Goal: Task Accomplishment & Management: Manage account settings

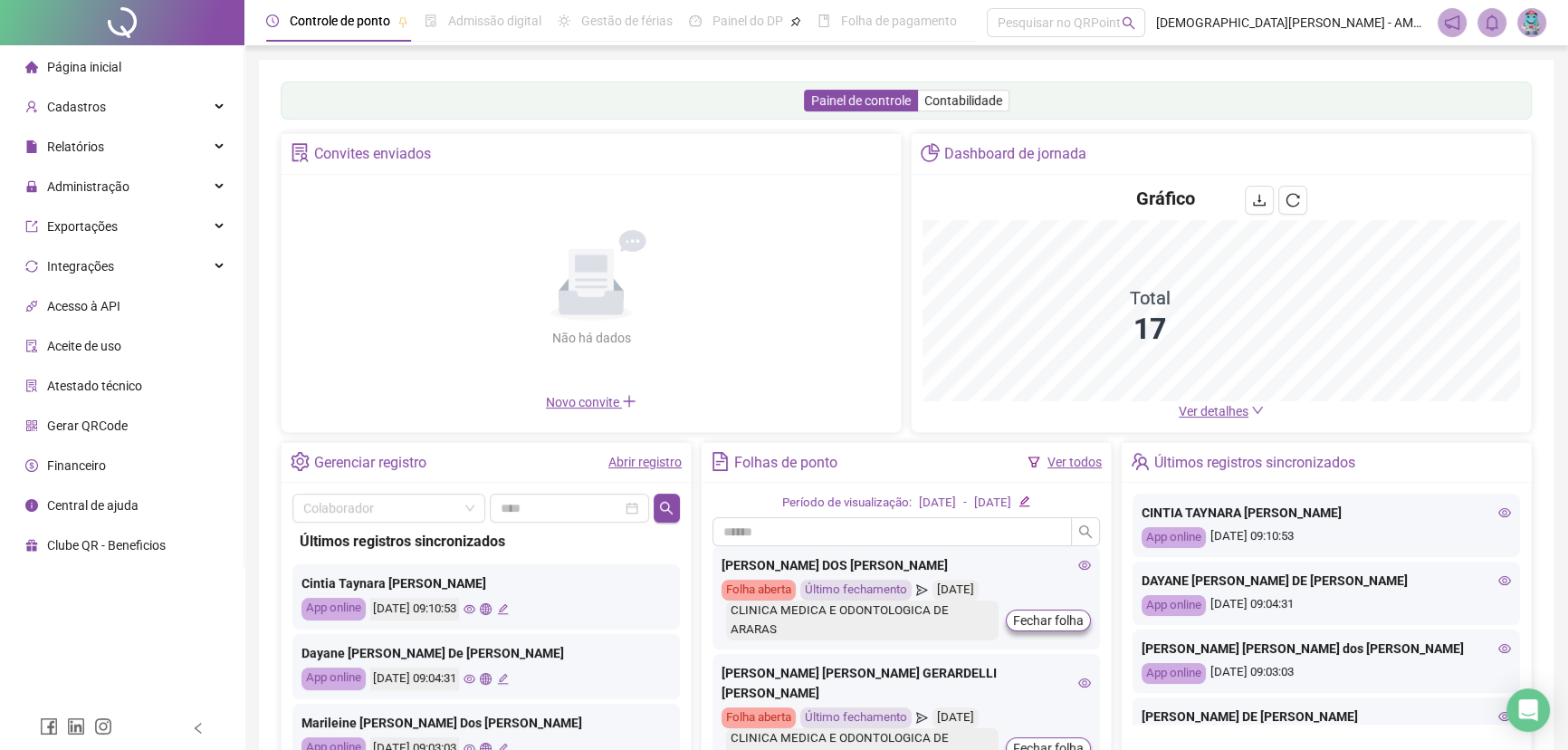
click at [764, 466] on div "Folhas de ponto" at bounding box center [786, 462] width 103 height 30
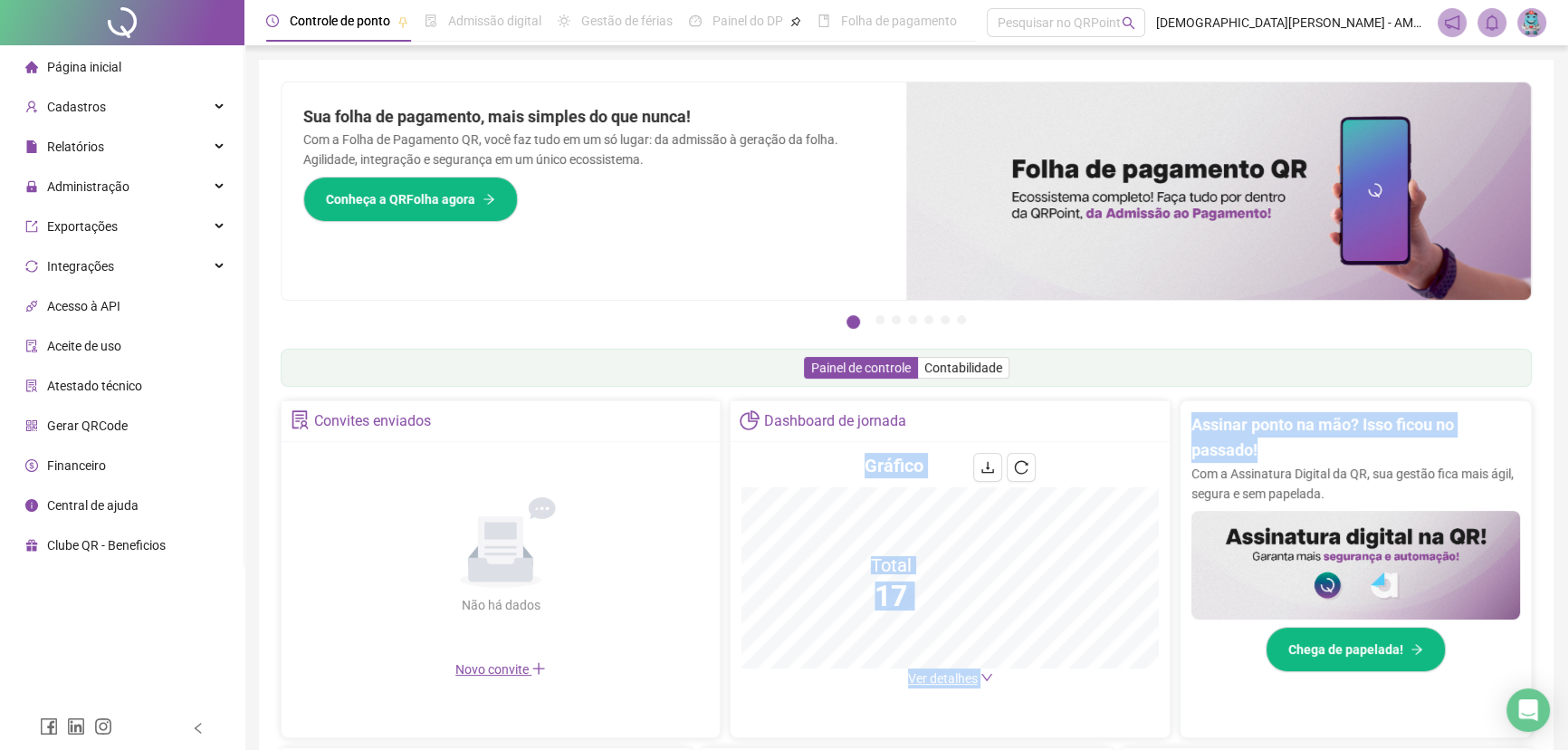
drag, startPoint x: 764, startPoint y: 466, endPoint x: 1159, endPoint y: 435, distance: 396.2
click at [1159, 435] on div "Convites enviados Não há dados Não há dados Novo convite Dashboard de jornada G…" at bounding box center [906, 569] width 1251 height 338
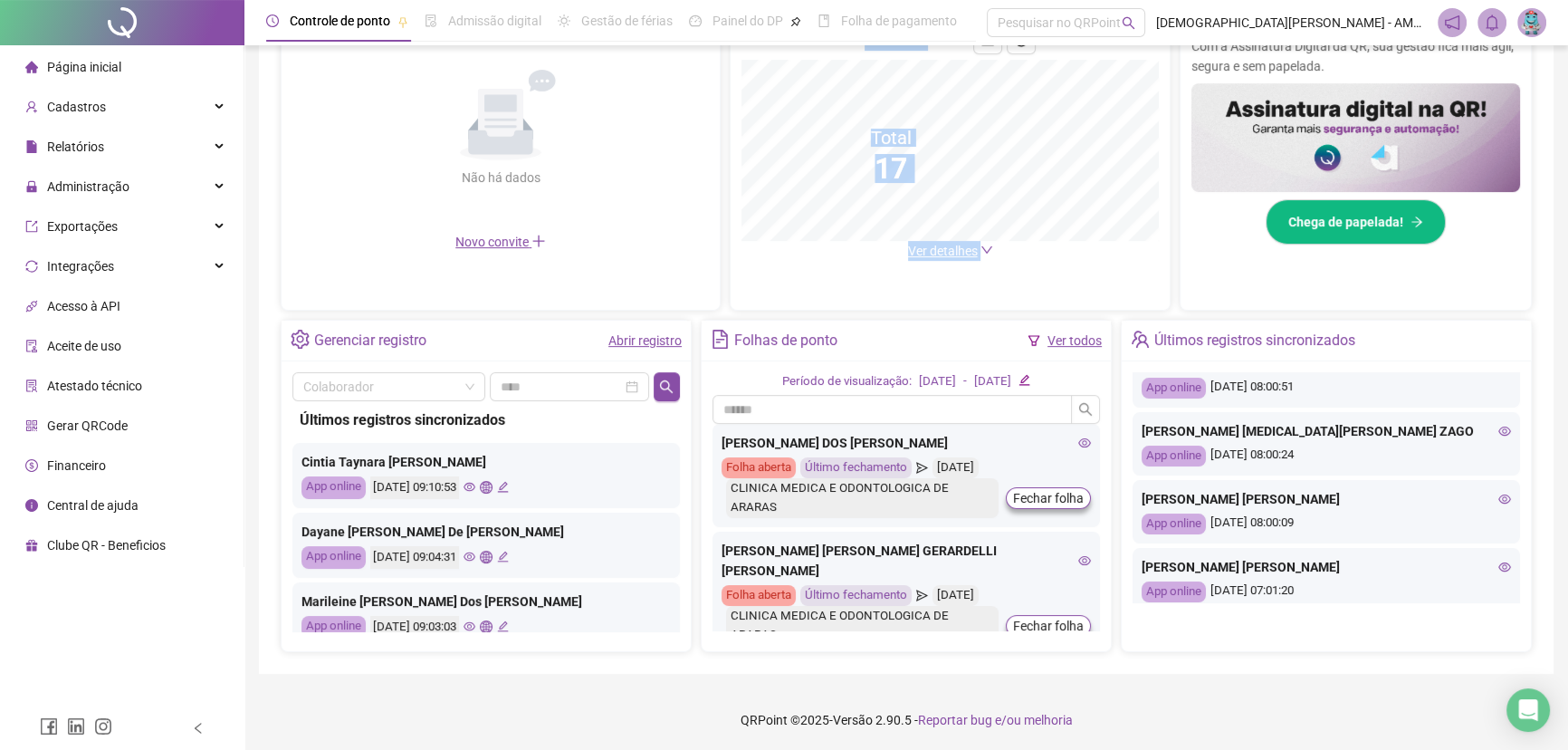
scroll to position [782, 0]
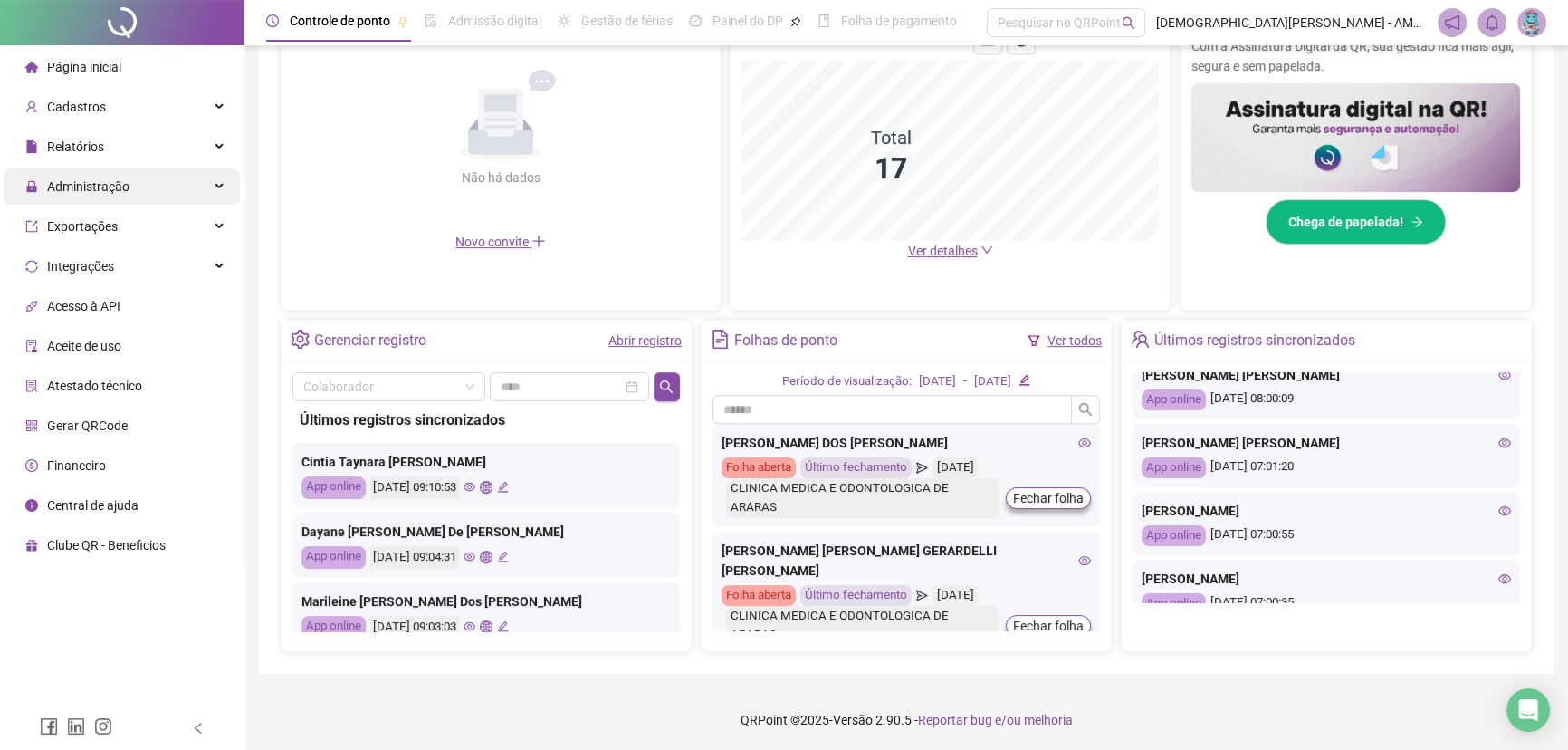
click at [117, 190] on span "Administração" at bounding box center [88, 187] width 83 height 15
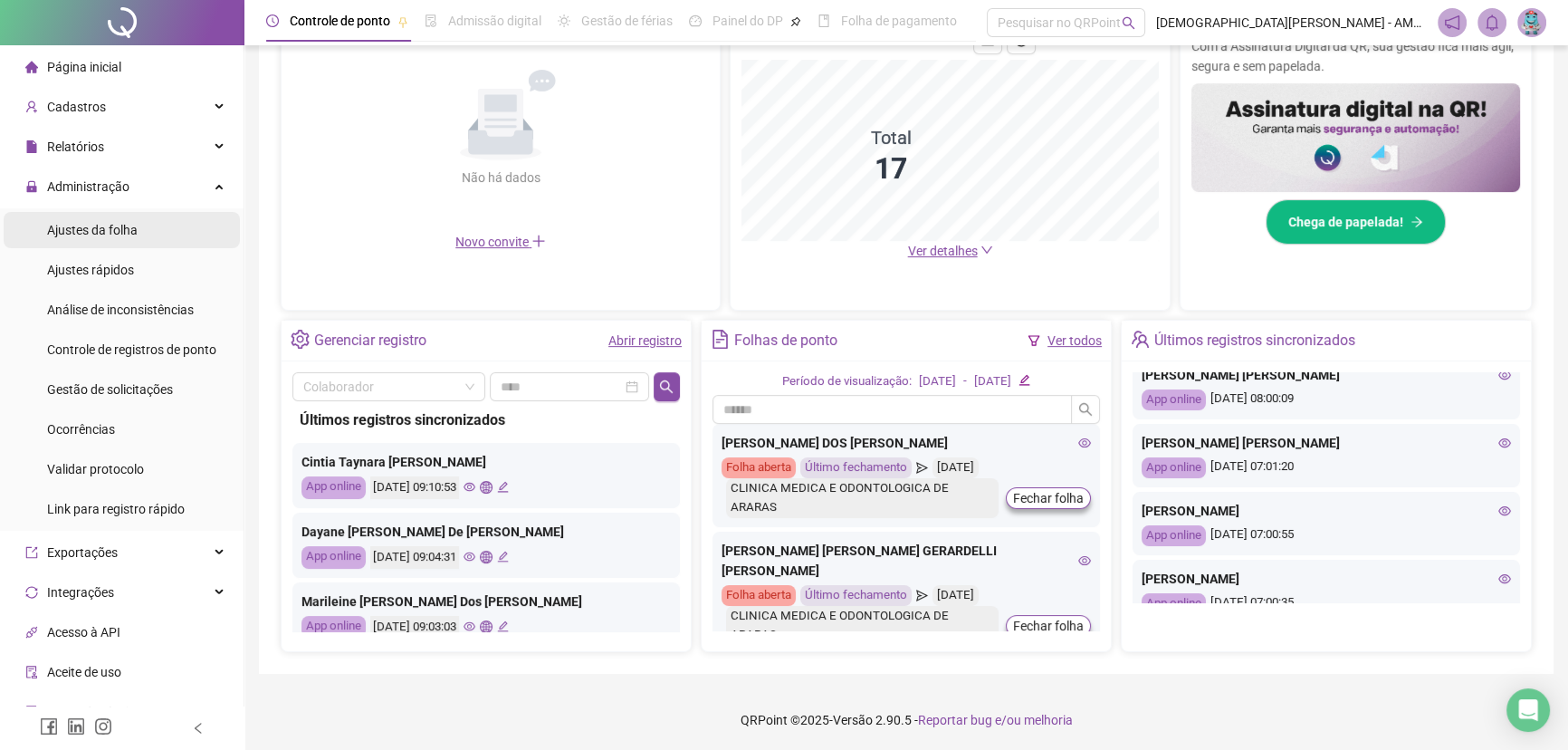
click at [101, 226] on span "Ajustes da folha" at bounding box center [92, 230] width 90 height 15
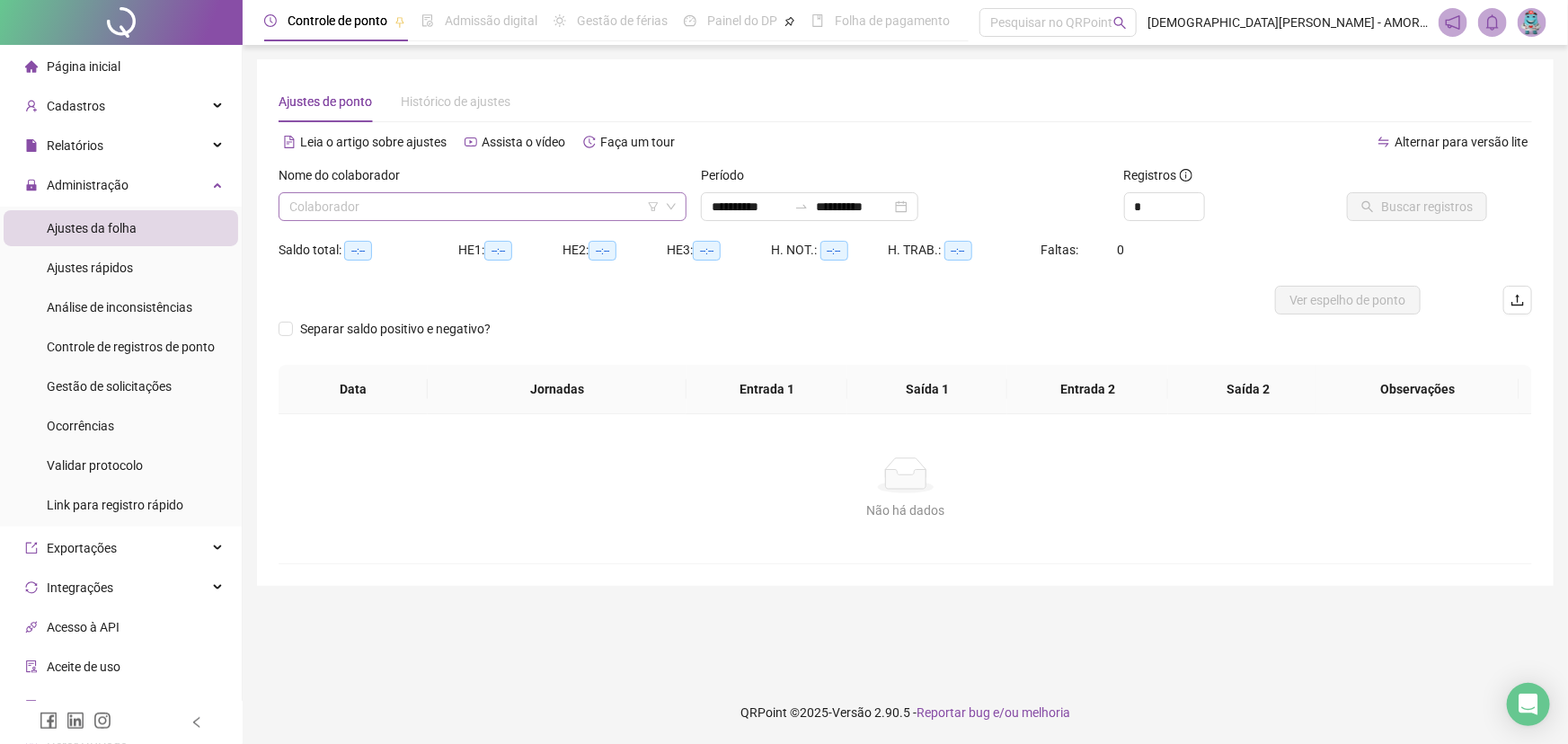
click at [532, 206] on input "search" at bounding box center [474, 206] width 370 height 27
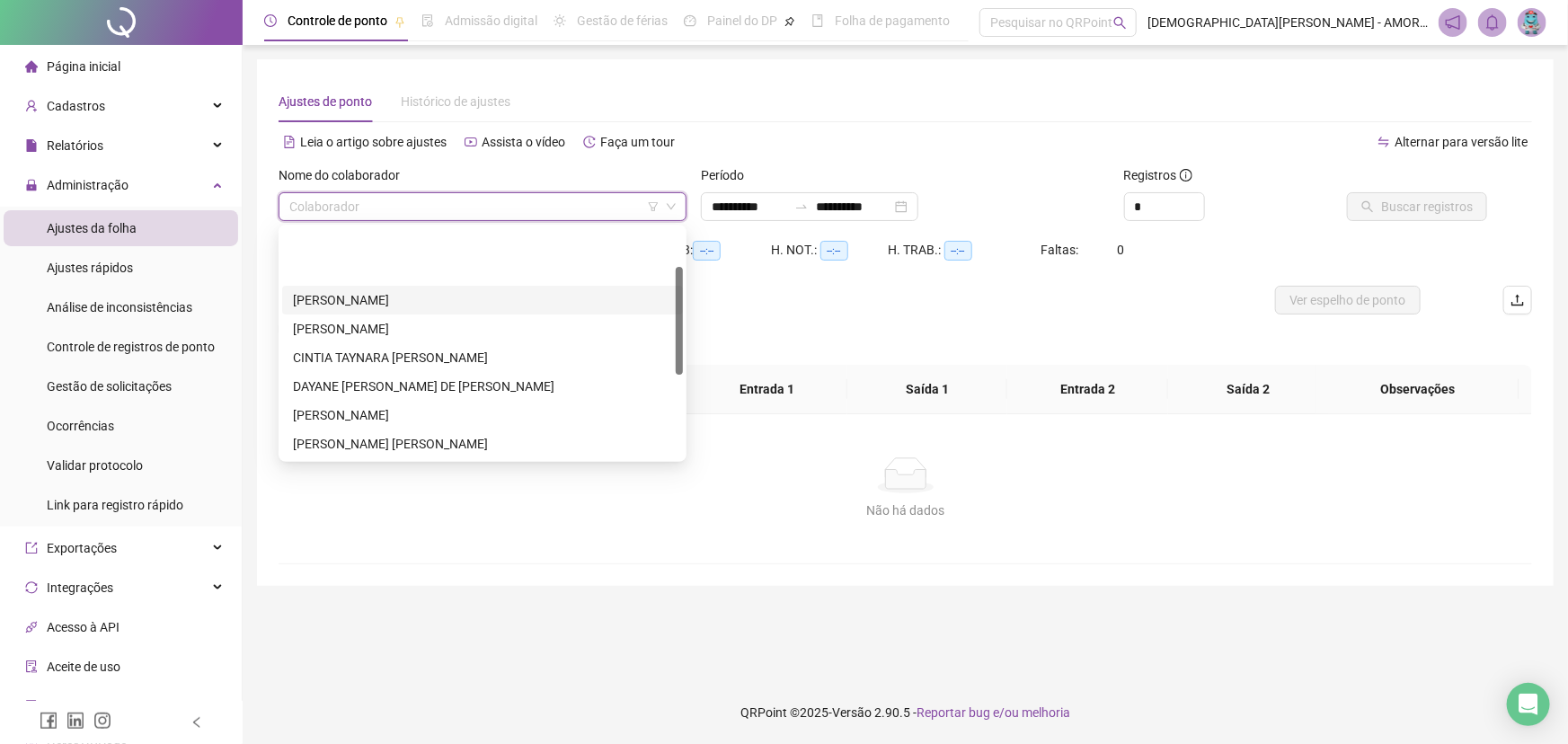
scroll to position [81, 0]
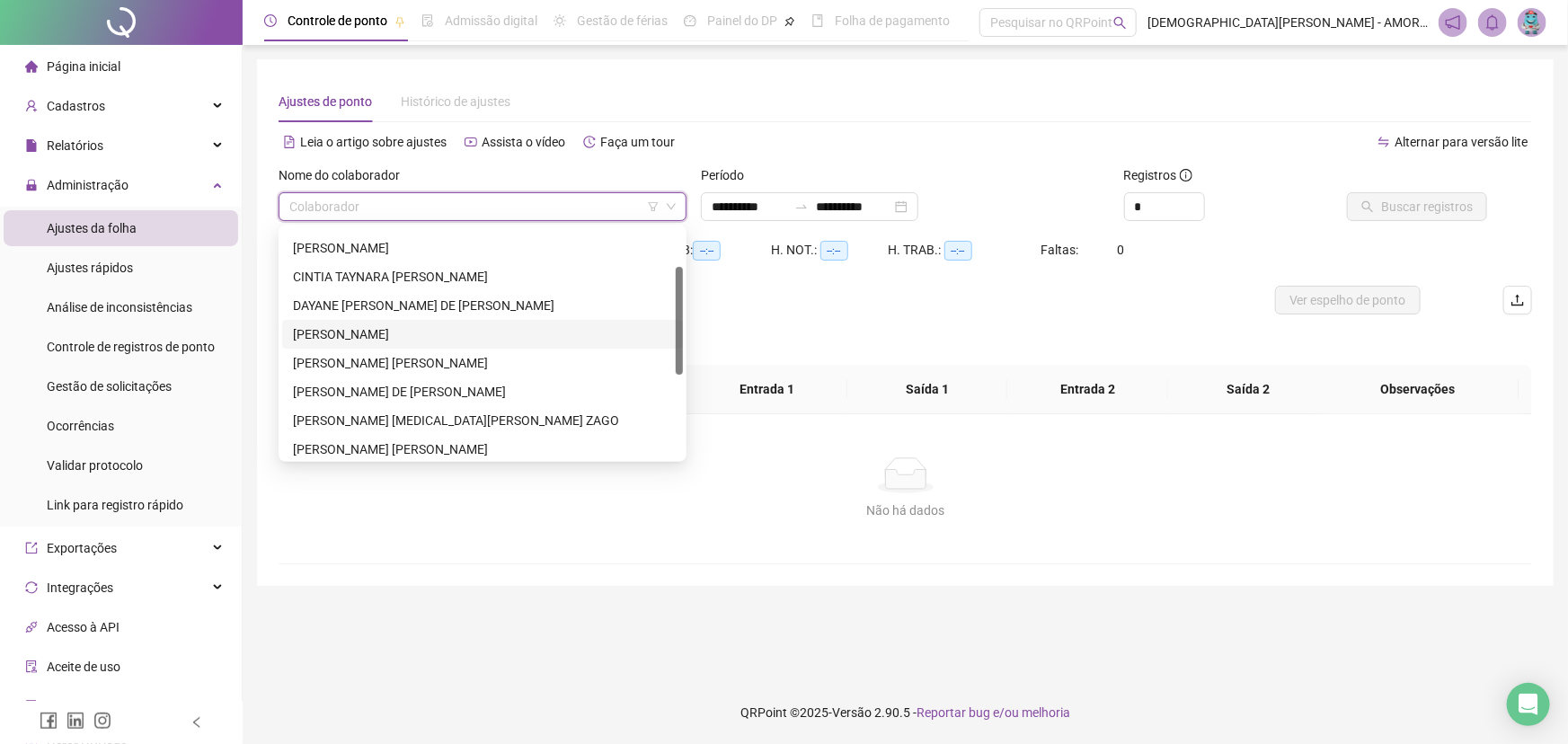
click at [363, 340] on div "[PERSON_NAME]" at bounding box center [482, 334] width 379 height 20
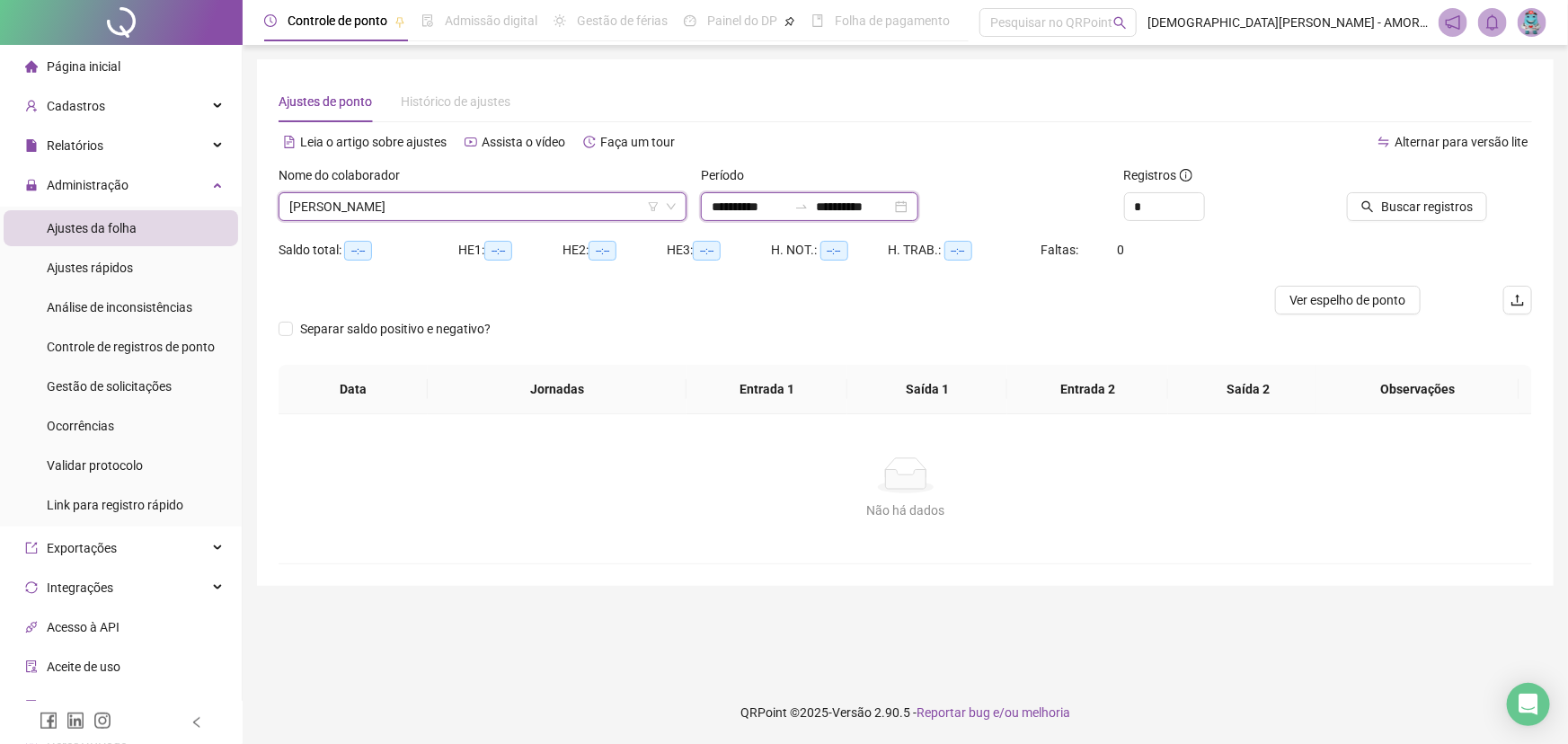
click at [729, 213] on input "**********" at bounding box center [749, 206] width 76 height 20
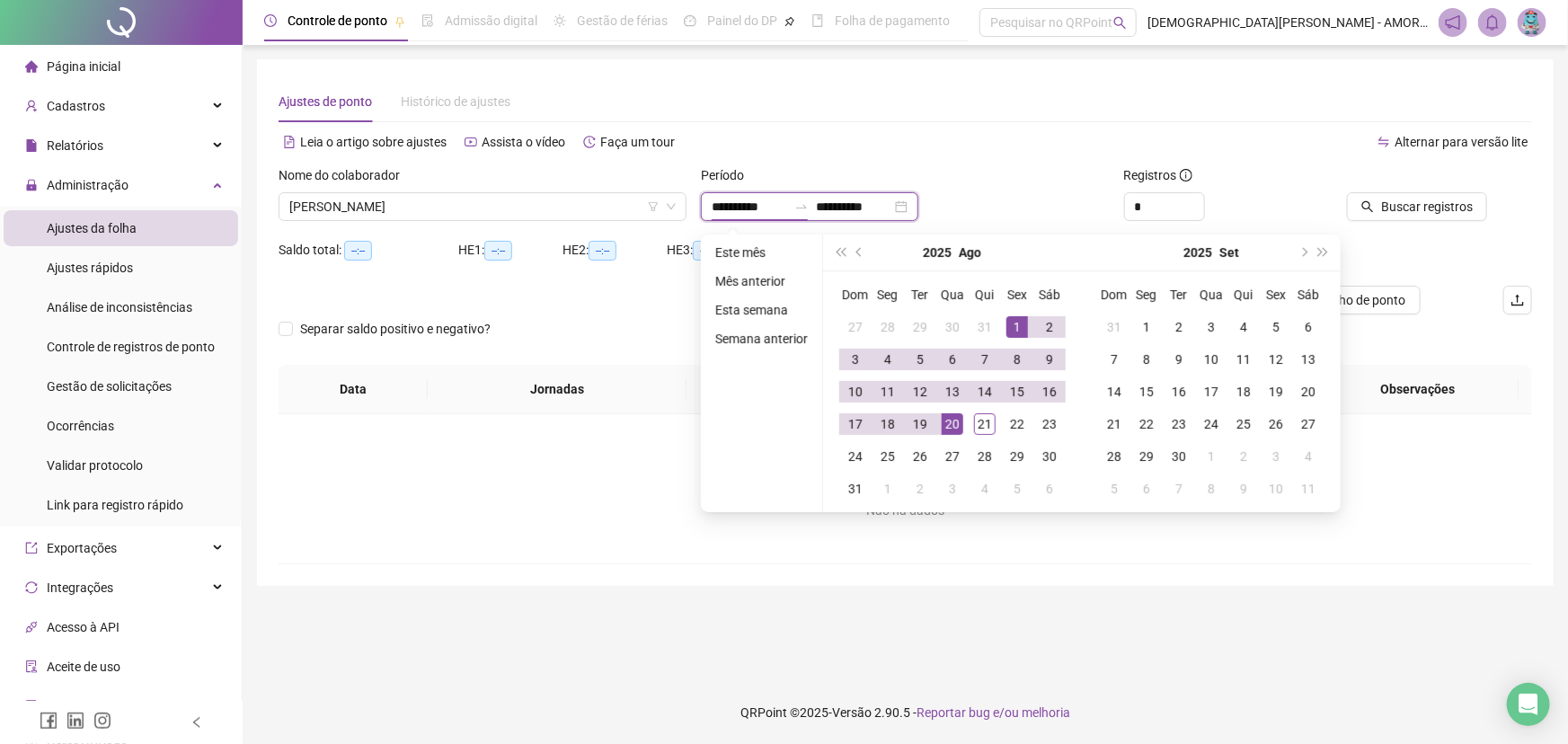
type input "**********"
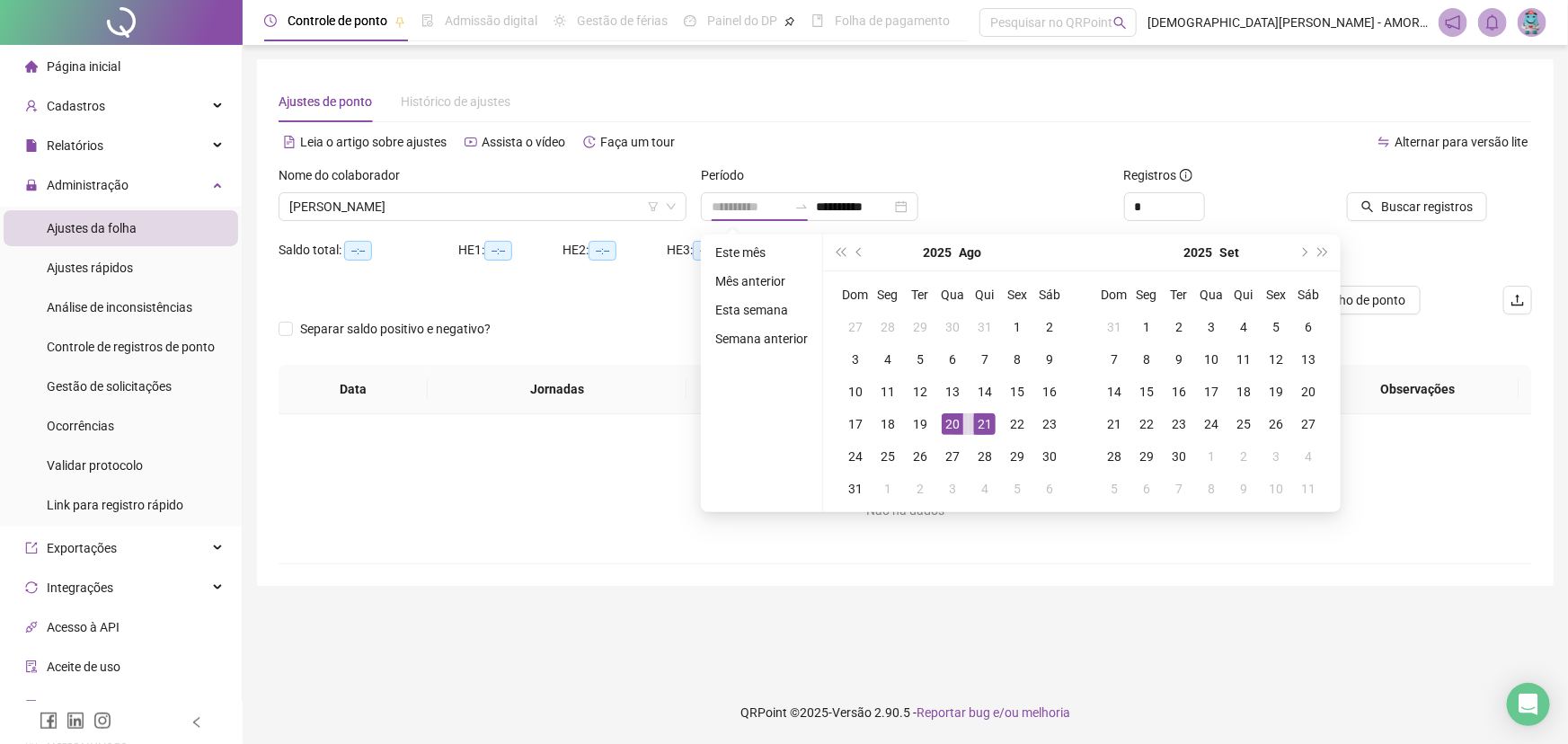
click at [984, 431] on div "21" at bounding box center [984, 424] width 22 height 22
click at [948, 421] on div "20" at bounding box center [952, 424] width 22 height 22
type input "**********"
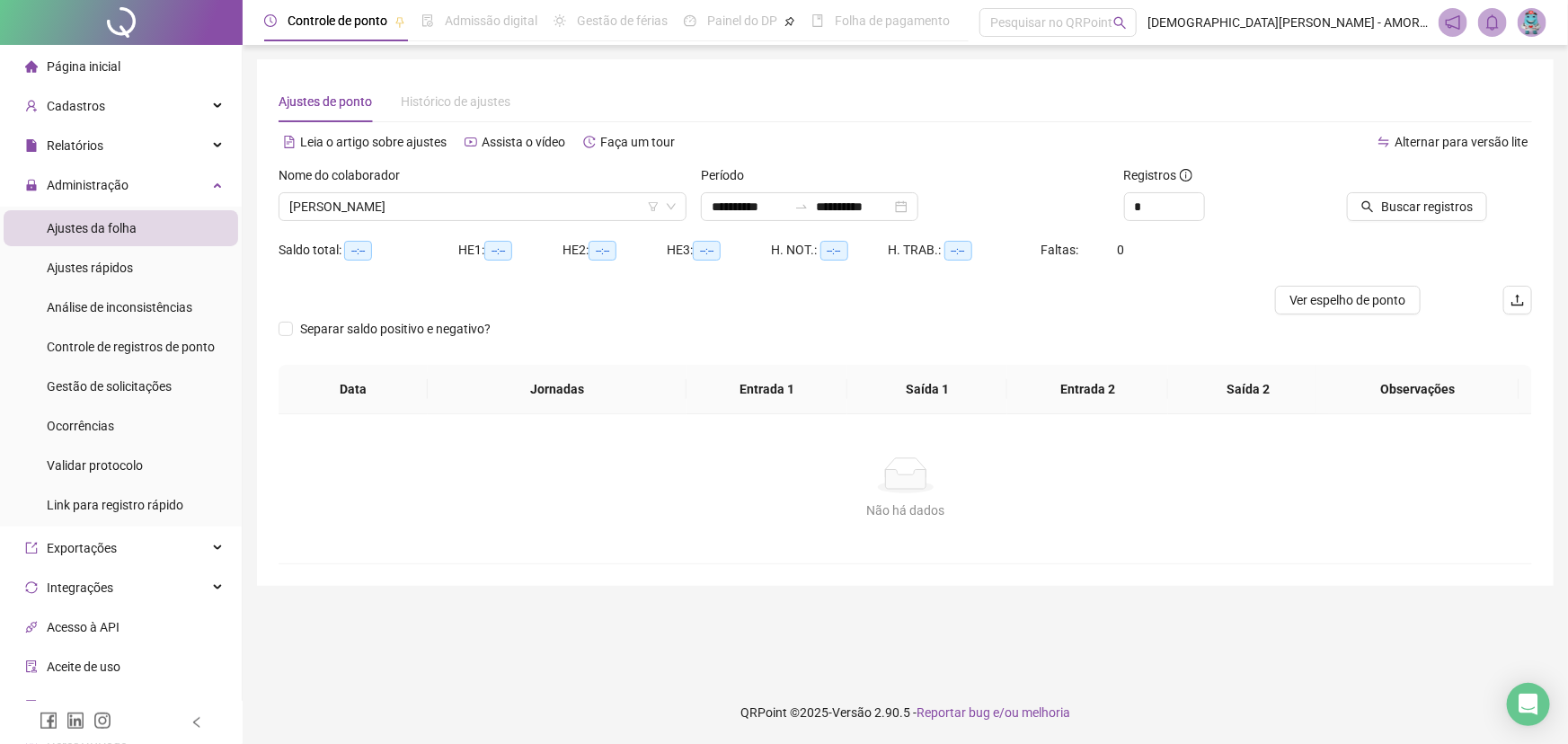
click at [1459, 191] on div at bounding box center [1411, 179] width 152 height 27
click at [1438, 212] on span "Buscar registros" at bounding box center [1426, 206] width 91 height 20
